Goal: Transaction & Acquisition: Purchase product/service

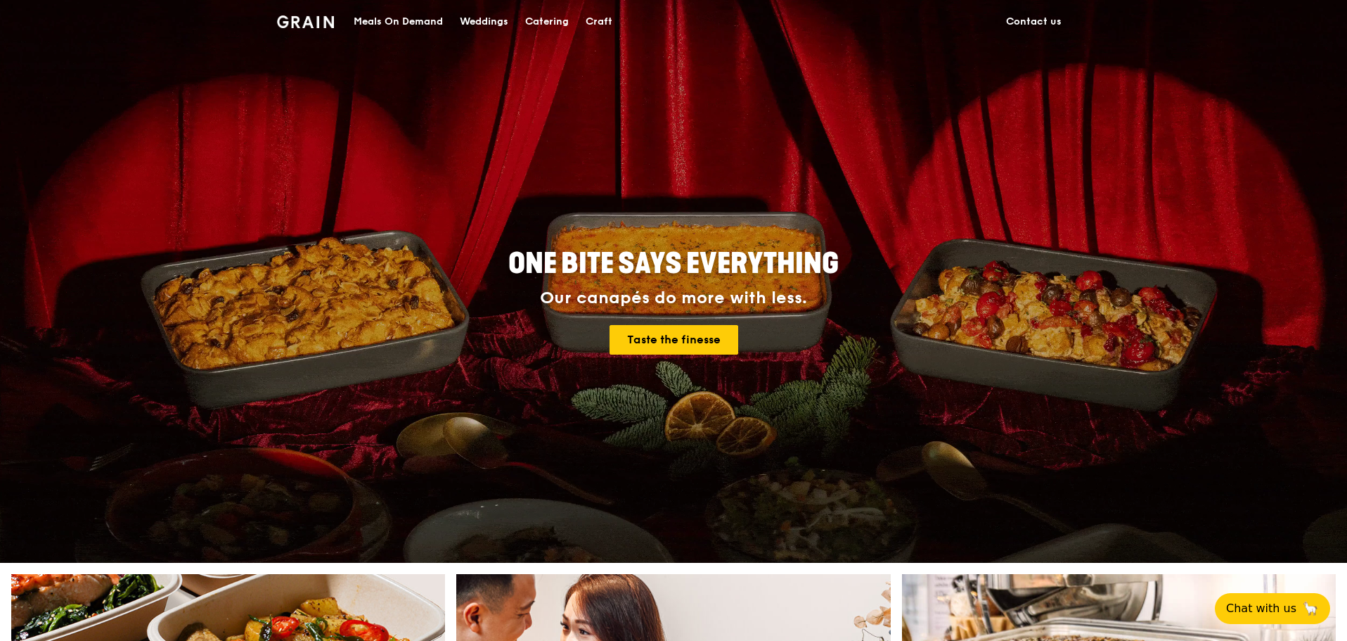
click at [404, 23] on div "Meals On Demand" at bounding box center [398, 22] width 89 height 42
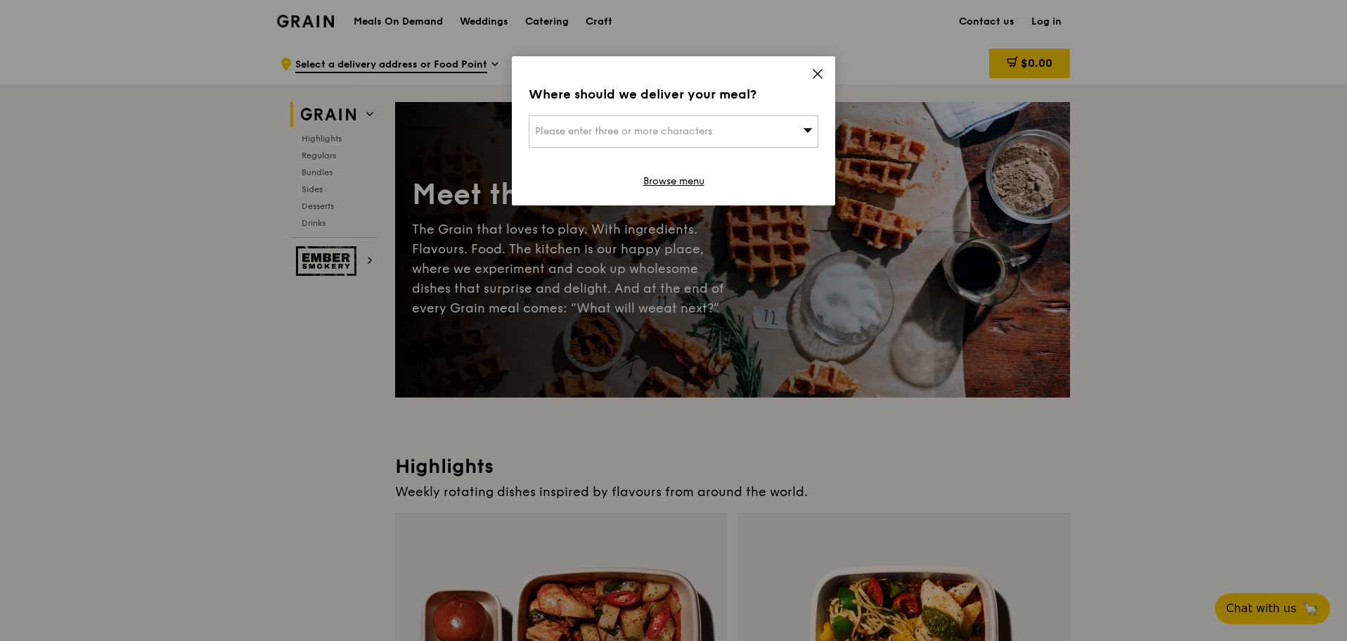
drag, startPoint x: 834, startPoint y: 76, endPoint x: 817, endPoint y: 68, distance: 18.6
click at [827, 74] on div "Where should we deliver your meal? Please enter three or more characters Browse…" at bounding box center [673, 130] width 323 height 149
click at [816, 68] on icon at bounding box center [817, 74] width 13 height 13
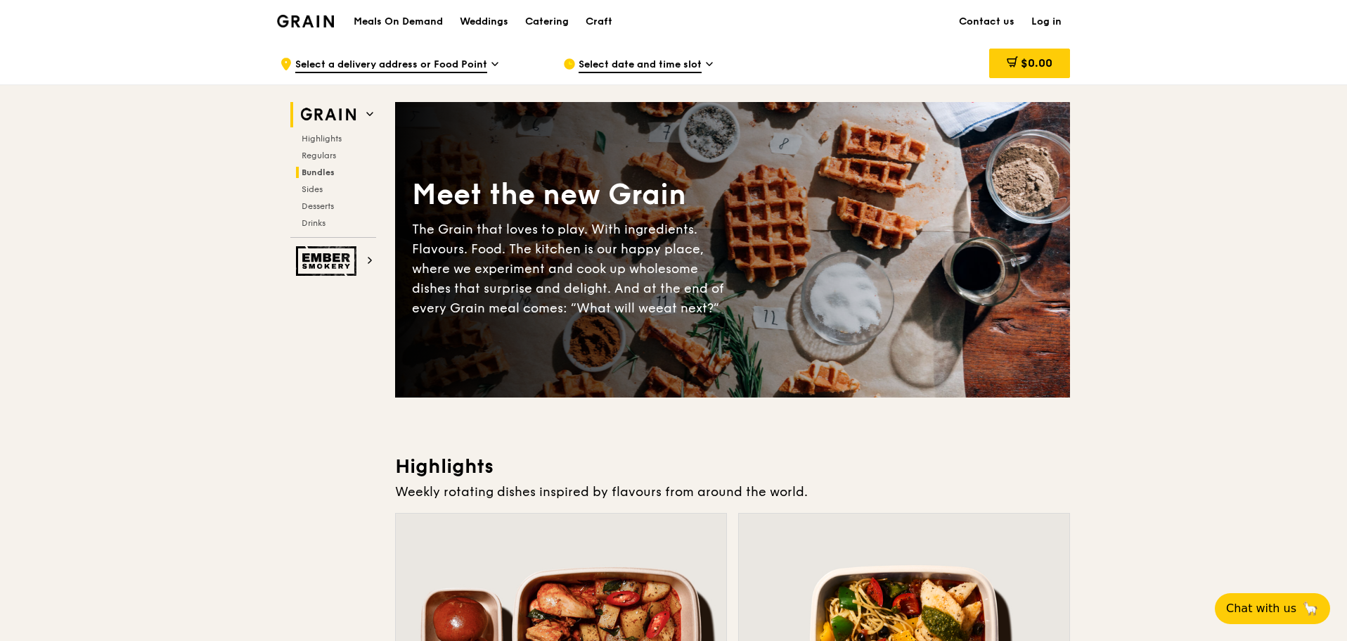
click at [309, 172] on span "Bundles" at bounding box center [318, 172] width 33 height 10
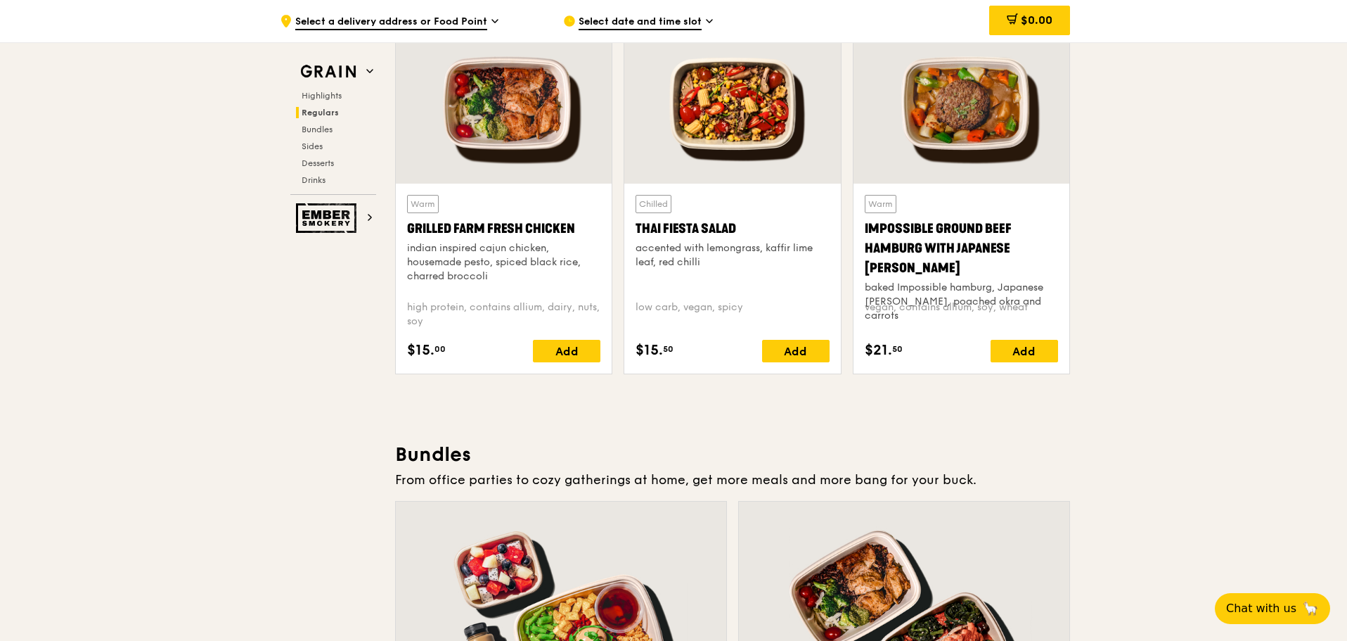
scroll to position [2026, 0]
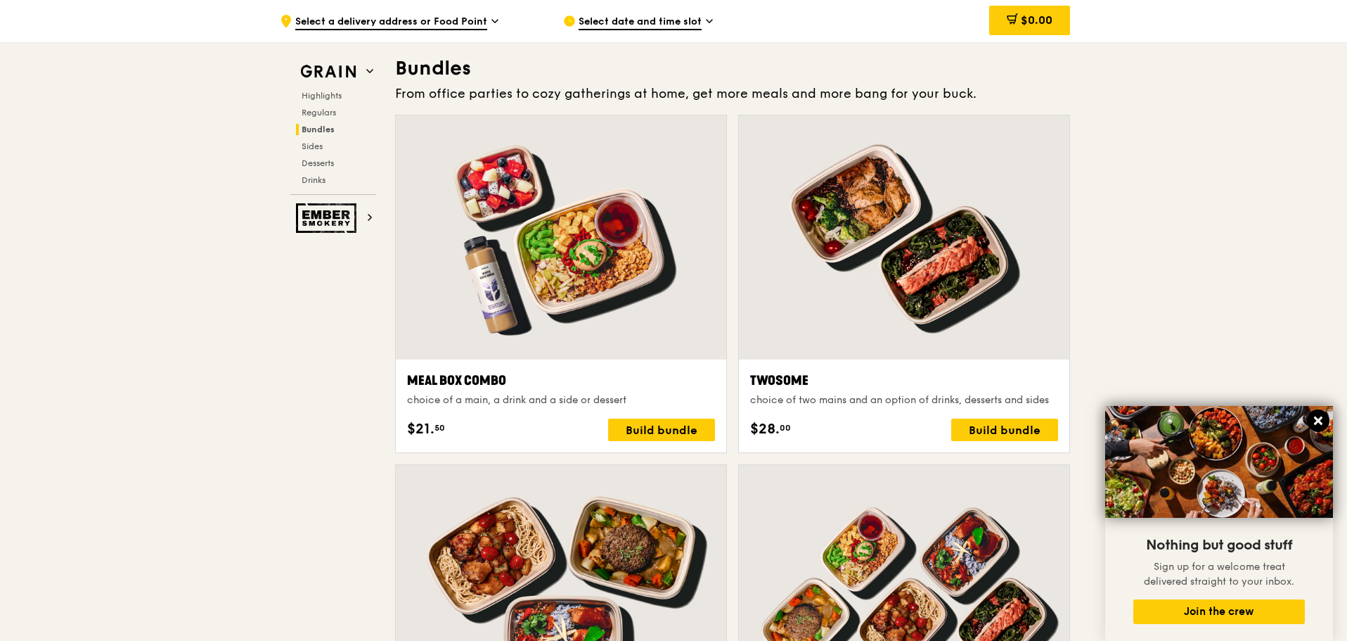
click at [1322, 422] on icon at bounding box center [1318, 420] width 13 height 13
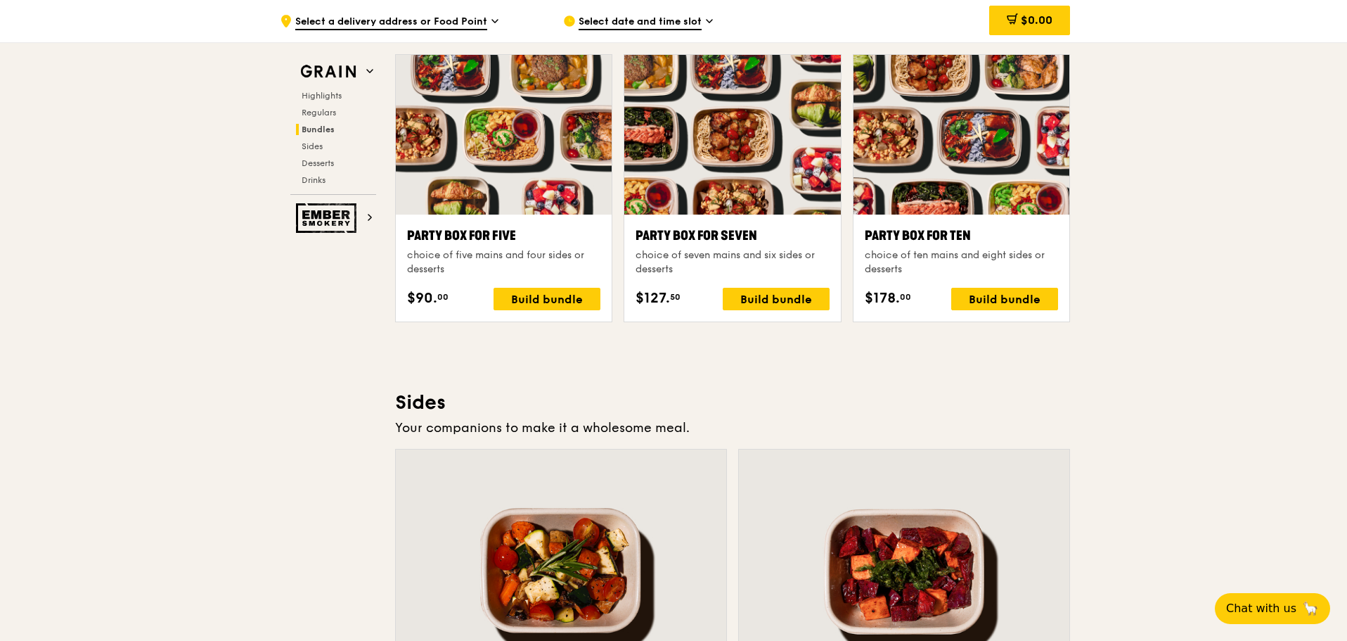
scroll to position [3010, 0]
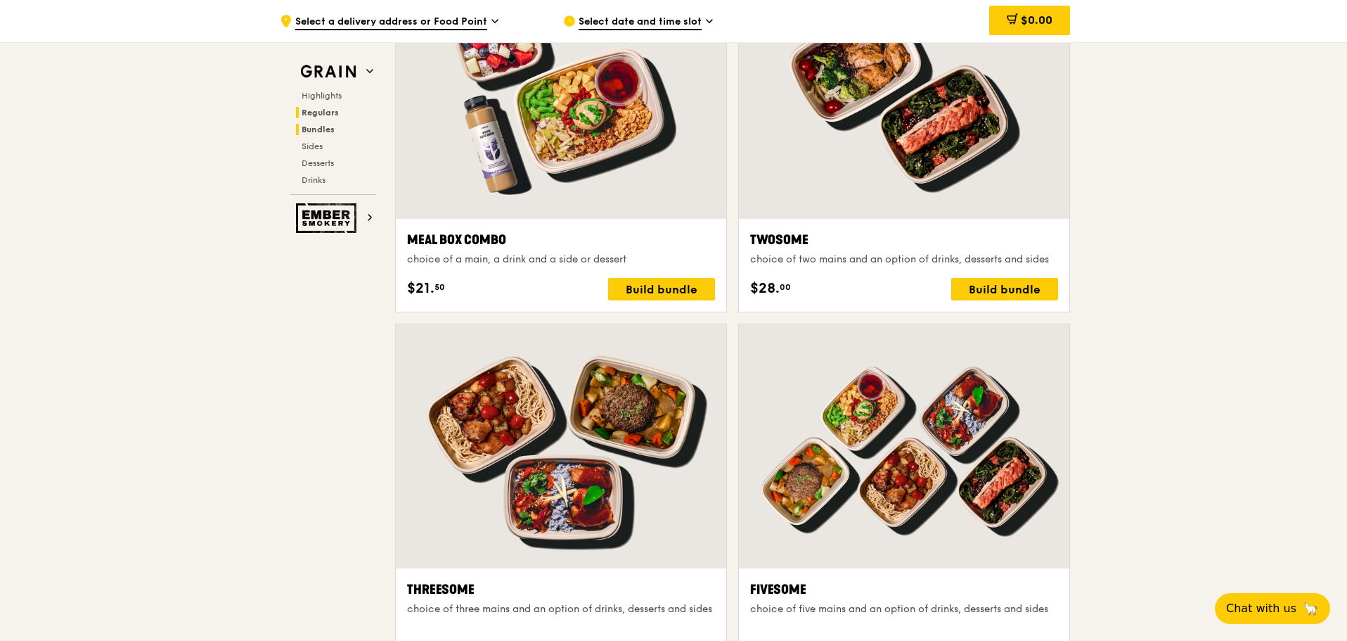
click at [314, 115] on span "Regulars" at bounding box center [320, 113] width 37 height 10
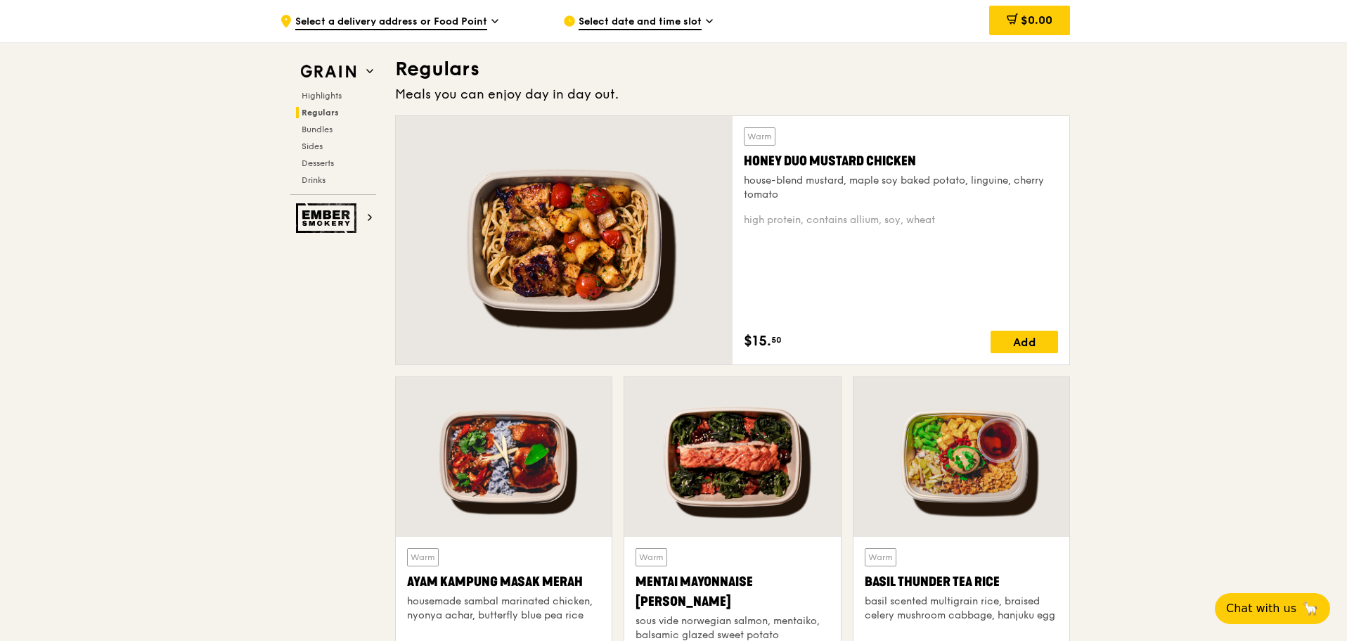
scroll to position [1065, 0]
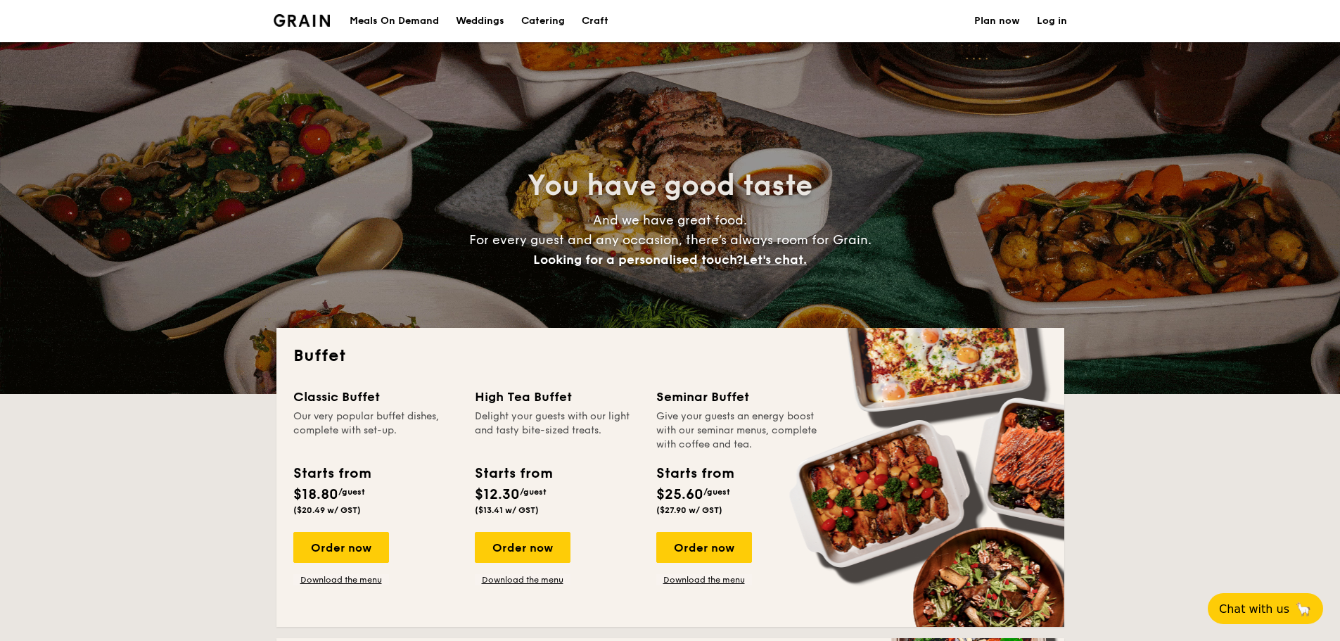
select select
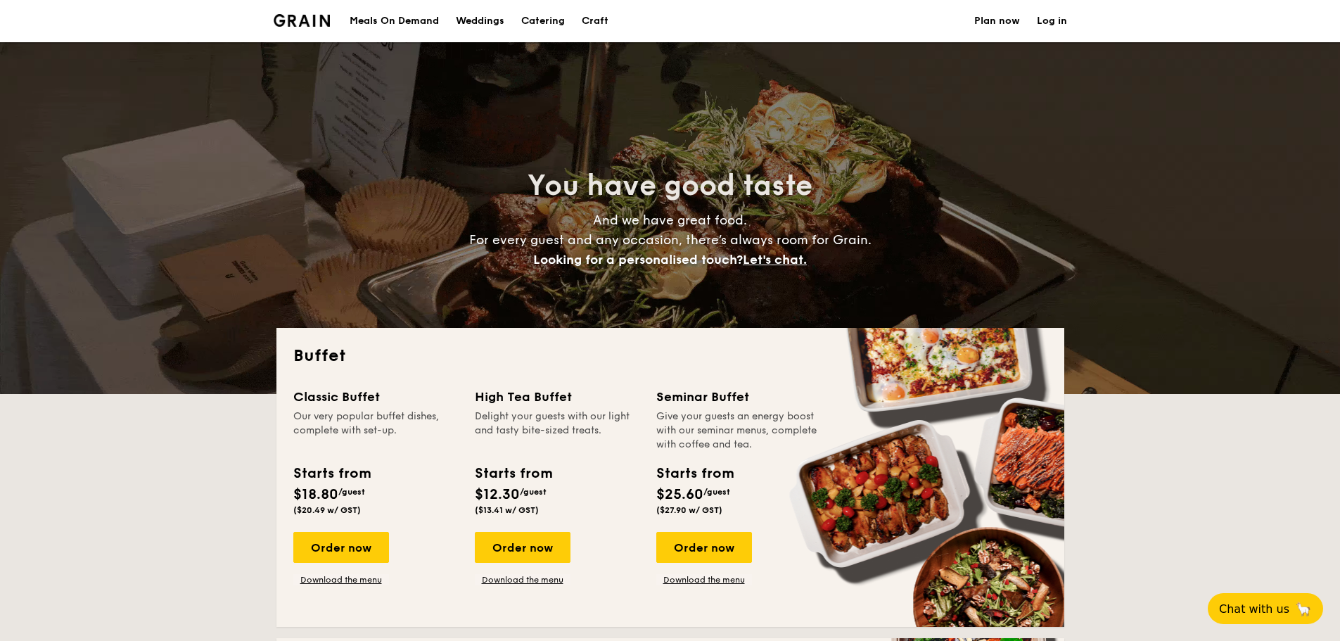
click at [392, 20] on div "Meals On Demand" at bounding box center [393, 21] width 89 height 42
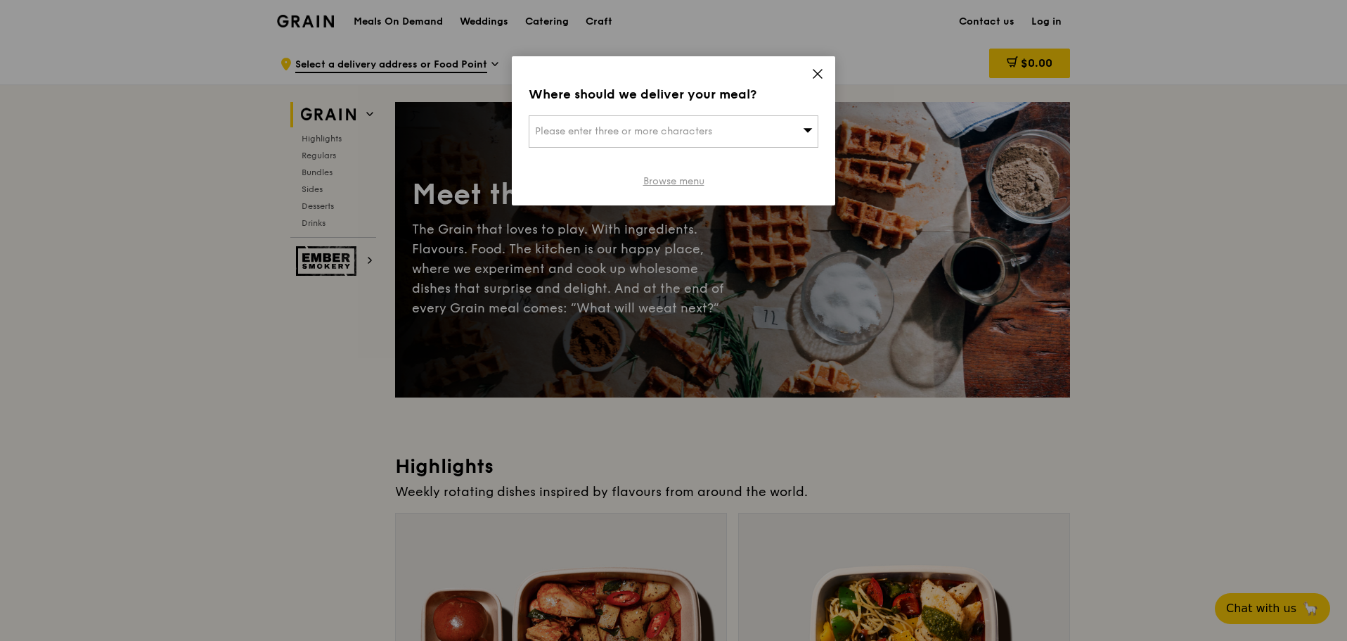
click at [675, 184] on link "Browse menu" at bounding box center [673, 181] width 61 height 14
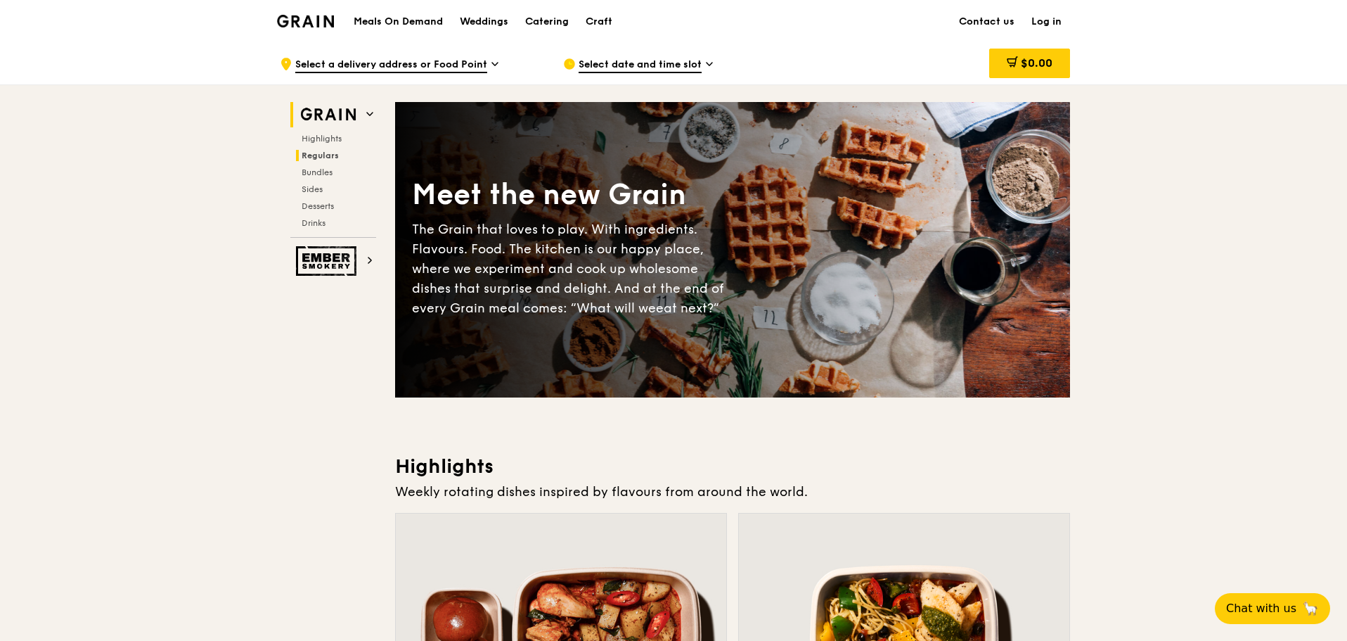
click at [321, 155] on span "Regulars" at bounding box center [320, 155] width 37 height 10
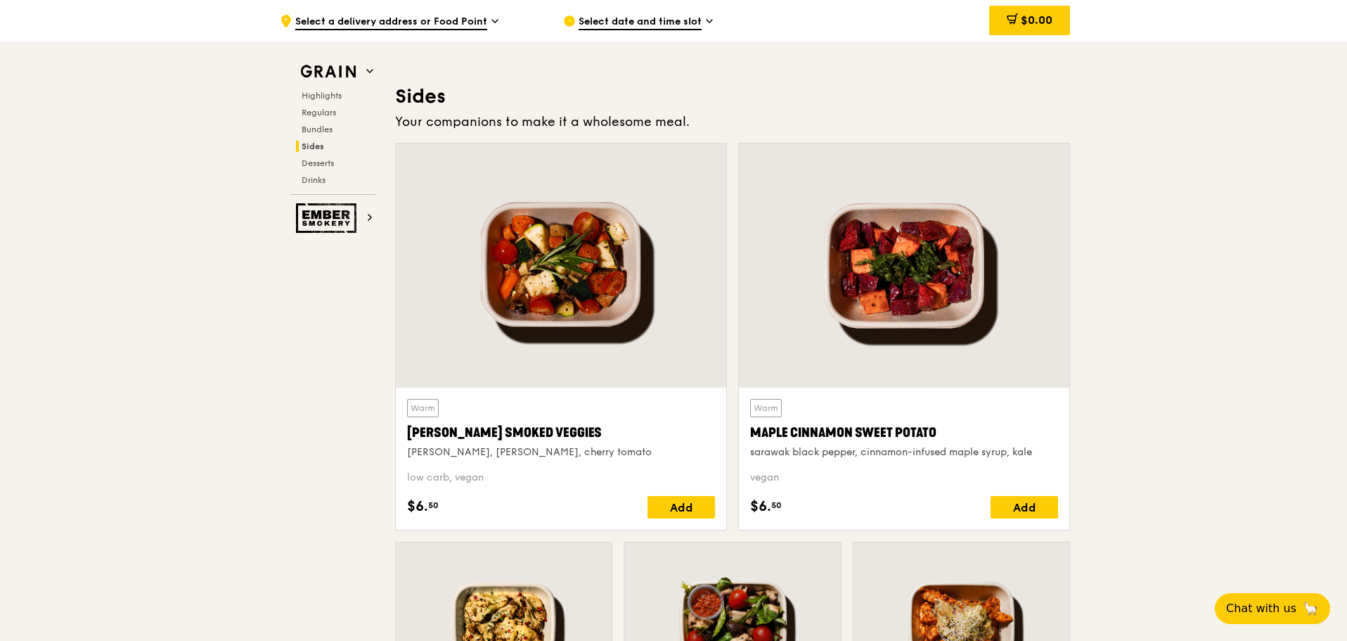
scroll to position [3176, 0]
